Goal: Transaction & Acquisition: Purchase product/service

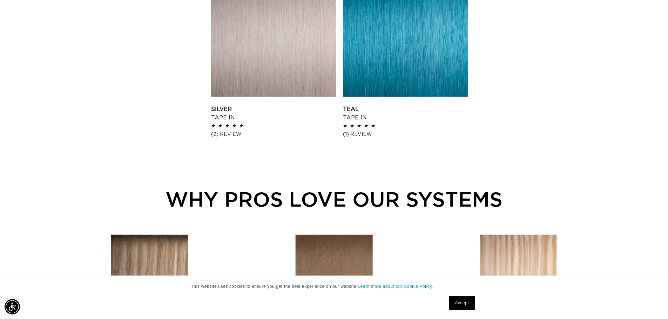
scroll to position [596, 0]
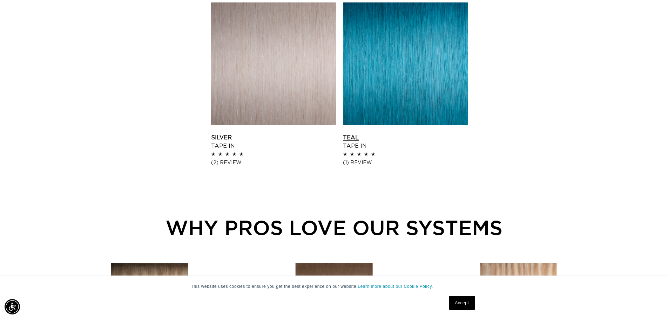
click at [412, 134] on link "Teal Tape In" at bounding box center [405, 142] width 125 height 17
